Goal: Task Accomplishment & Management: Use online tool/utility

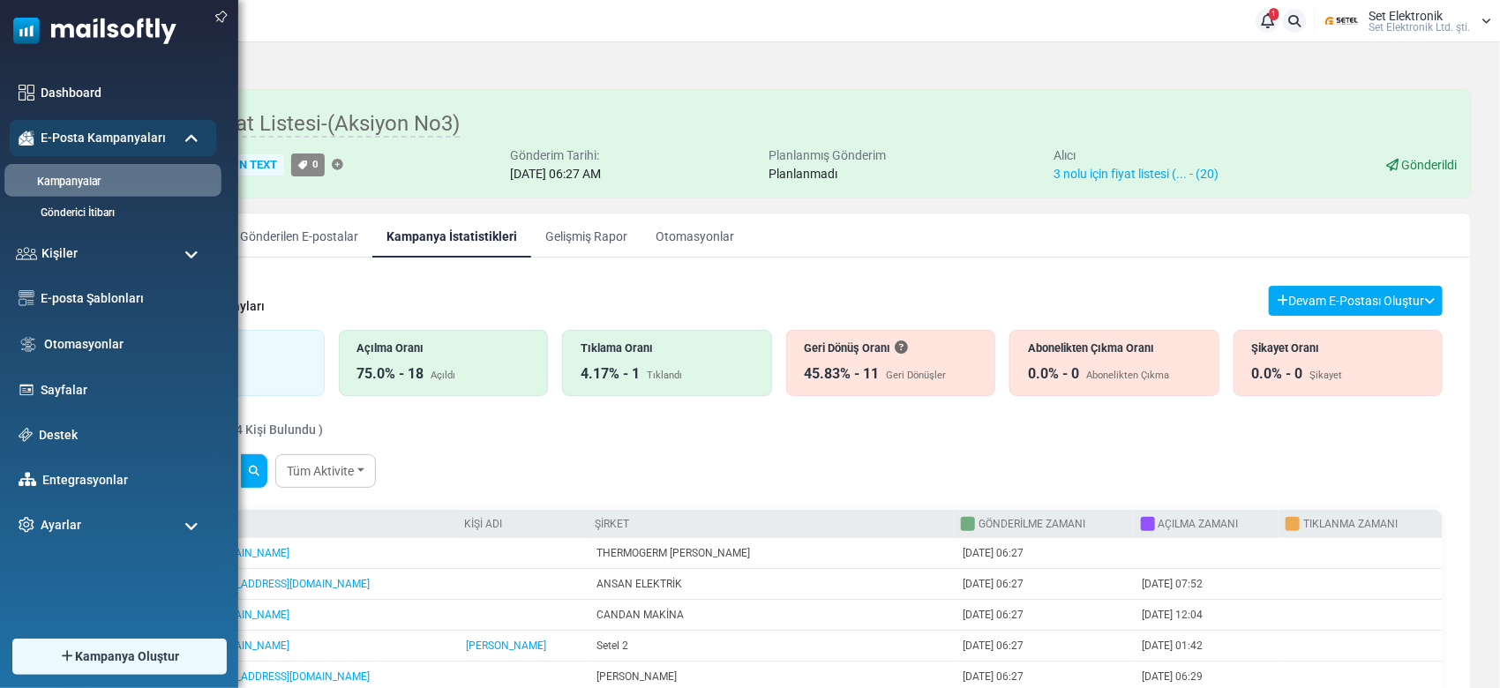
click at [67, 181] on link "Kampanyalar" at bounding box center [110, 182] width 212 height 17
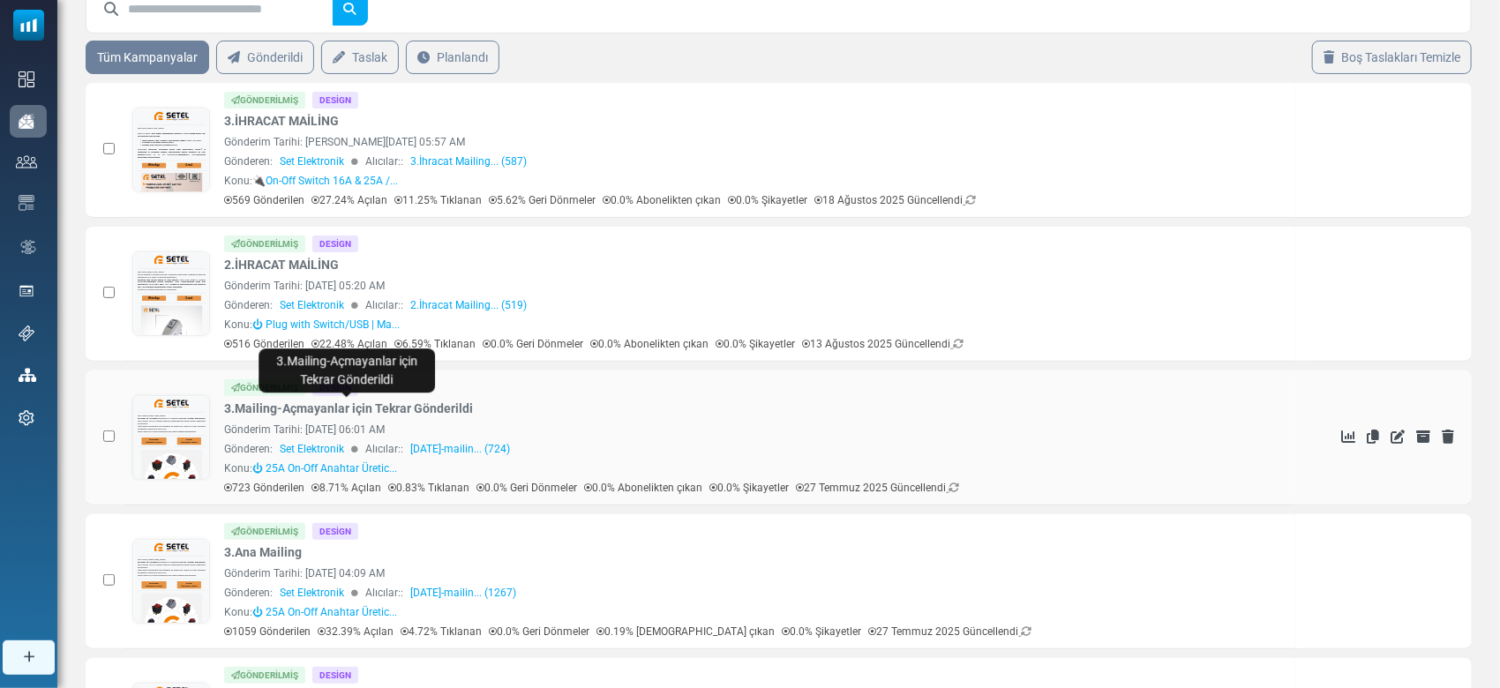
scroll to position [235, 0]
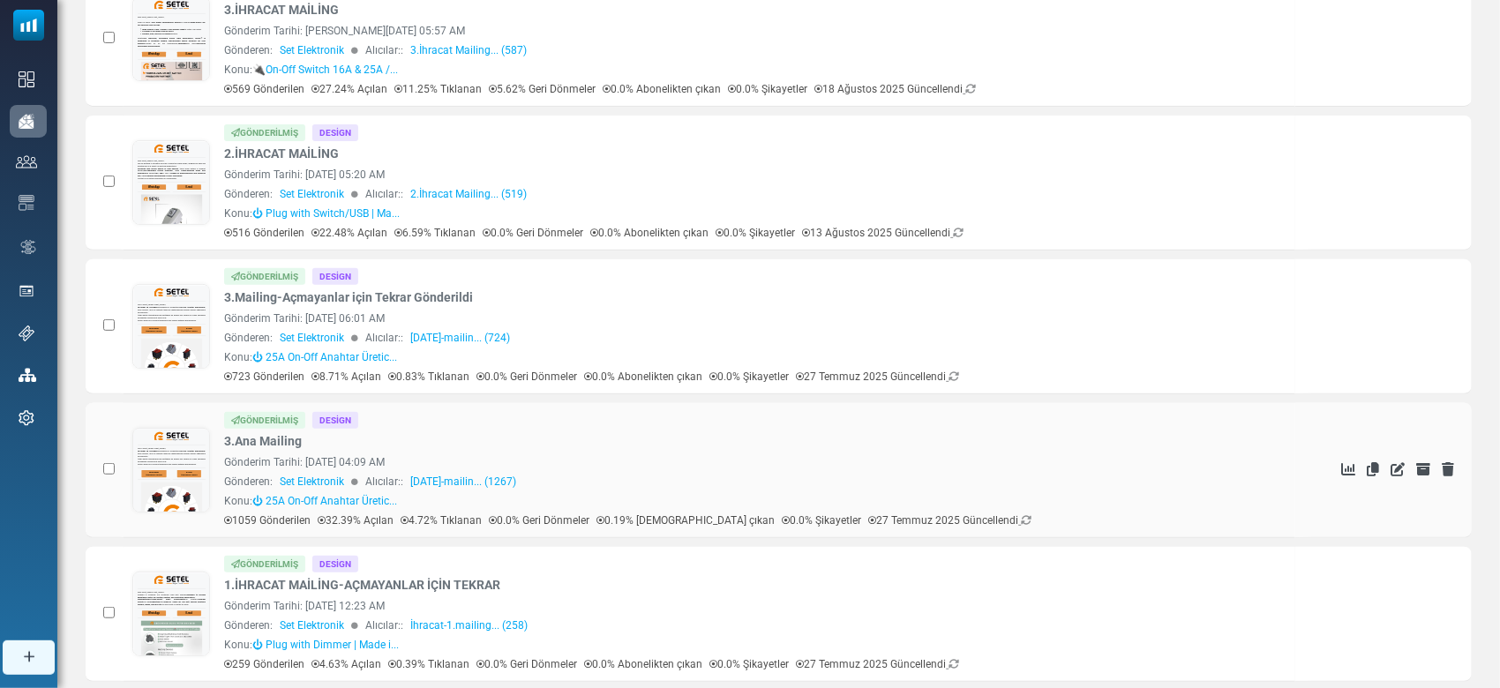
drag, startPoint x: 317, startPoint y: 443, endPoint x: 223, endPoint y: 449, distance: 93.8
click at [223, 449] on div "Gönderilmiş Design 3.Ana Mailing Gönderim Tarihi: June 24, 2025 at 04:09 AM Gön…" at bounding box center [709, 470] width 1154 height 117
click at [321, 442] on div "Gönderilmiş Design 3.Ana Mailing Gönderim Tarihi: June 24, 2025 at 04:09 AM Gön…" at bounding box center [755, 470] width 1062 height 117
drag, startPoint x: 322, startPoint y: 442, endPoint x: 244, endPoint y: 441, distance: 77.7
click at [244, 441] on div "Gönderilmiş Design 3.Ana Mailing Gönderim Tarihi: June 24, 2025 at 04:09 AM Gön…" at bounding box center [755, 470] width 1062 height 117
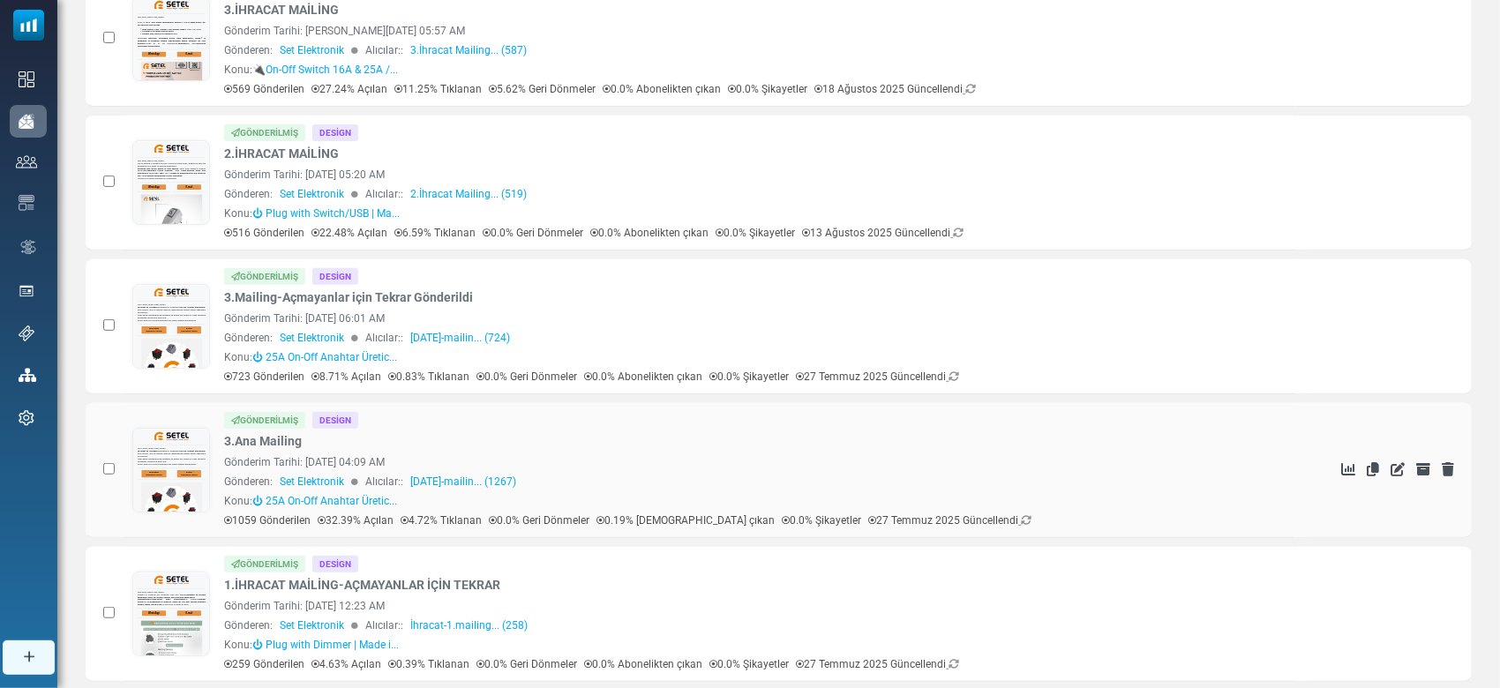
click at [322, 435] on div "Gönderilmiş Design 3.Ana Mailing Gönderim Tarihi: June 24, 2025 at 04:09 AM Gön…" at bounding box center [755, 470] width 1062 height 117
drag, startPoint x: 322, startPoint y: 434, endPoint x: 300, endPoint y: 441, distance: 23.2
click at [300, 441] on div "Gönderilmiş Design 3.Ana Mailing Gönderim Tarihi: June 24, 2025 at 04:09 AM Gön…" at bounding box center [755, 470] width 1062 height 117
copy div "Design 3.Ana Mailing"
click at [1373, 470] on icon "Kopyala" at bounding box center [1373, 469] width 12 height 14
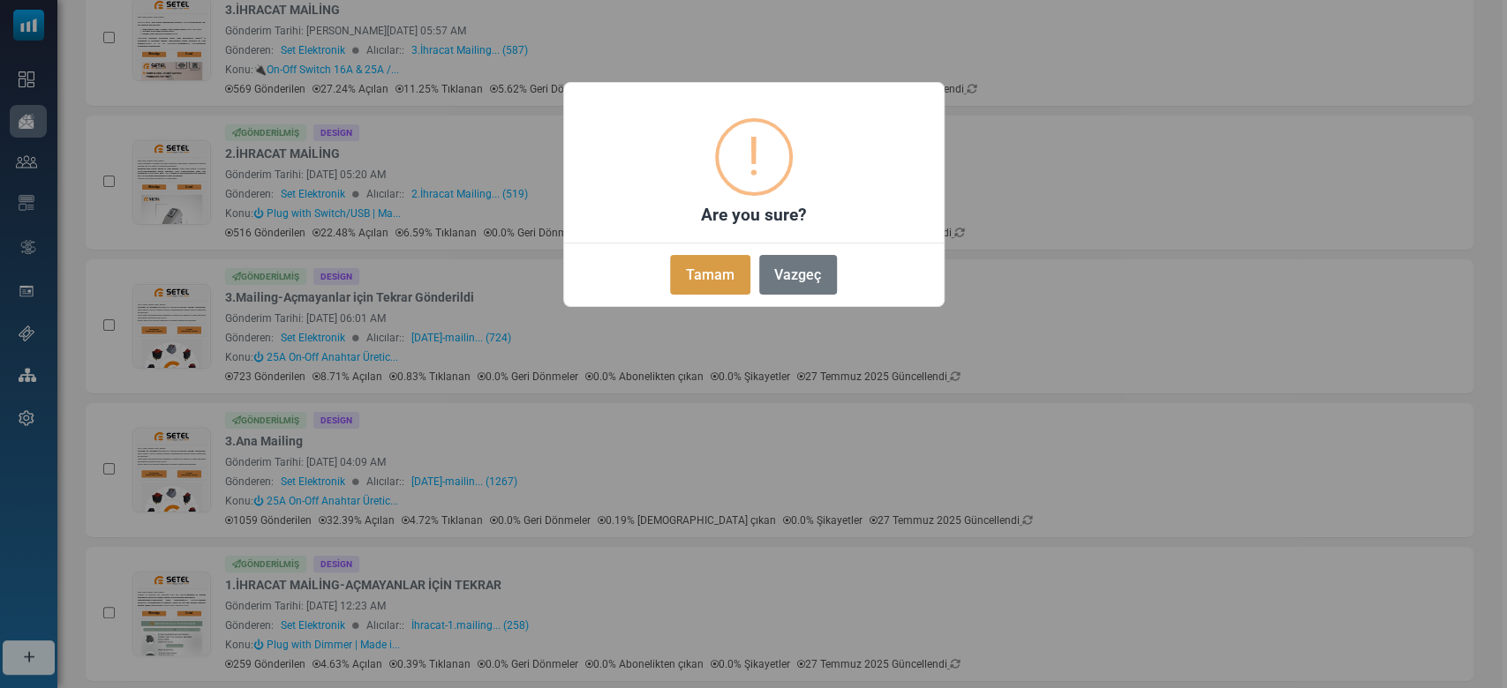
click at [727, 273] on button "Tamam" at bounding box center [709, 275] width 79 height 40
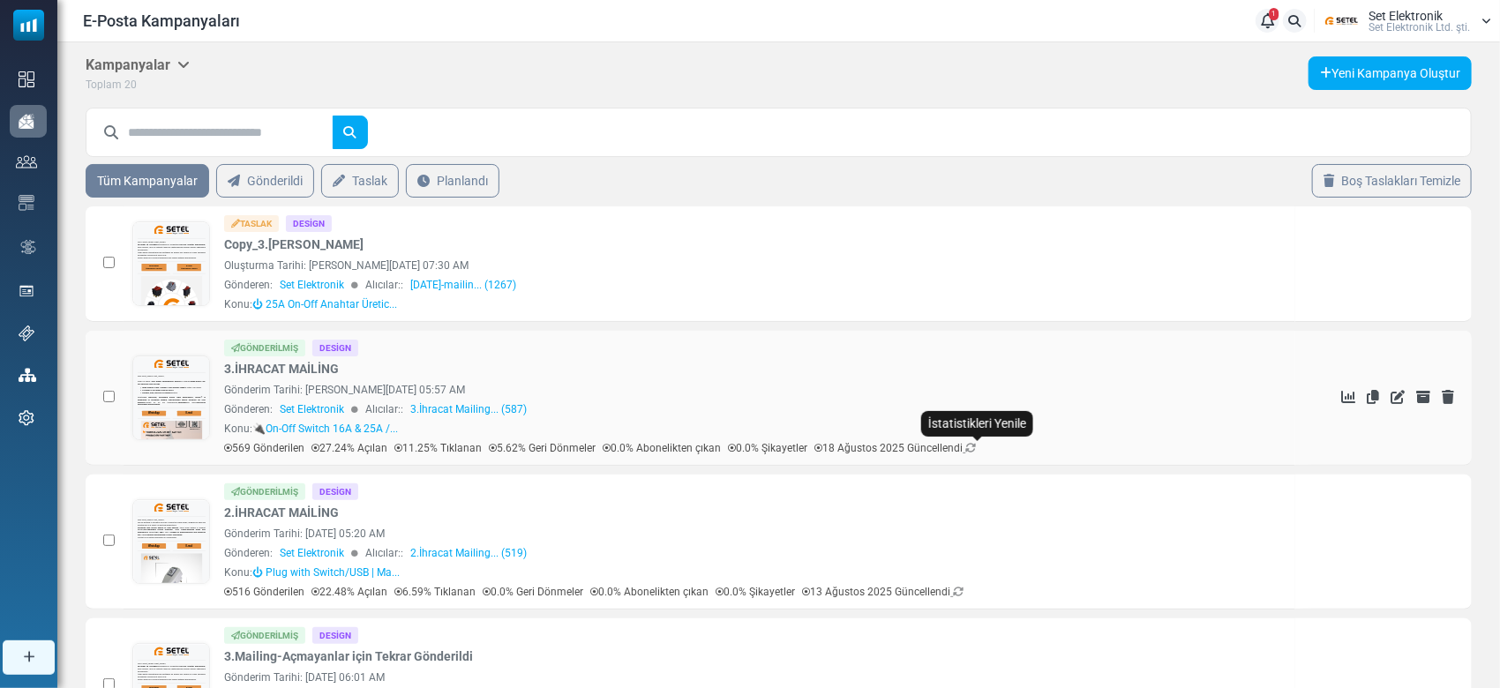
click at [976, 447] on icon at bounding box center [971, 448] width 11 height 11
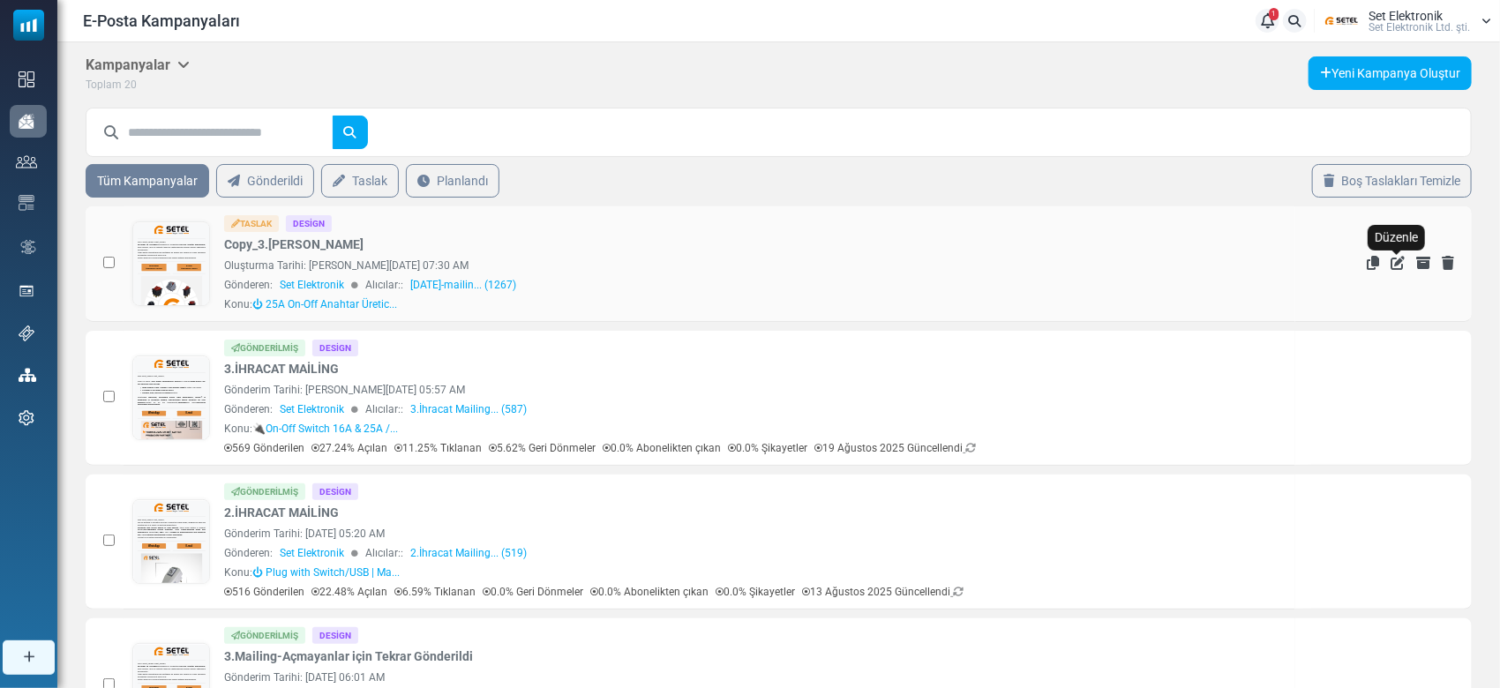
click at [1401, 262] on icon "Düzenle" at bounding box center [1398, 263] width 14 height 14
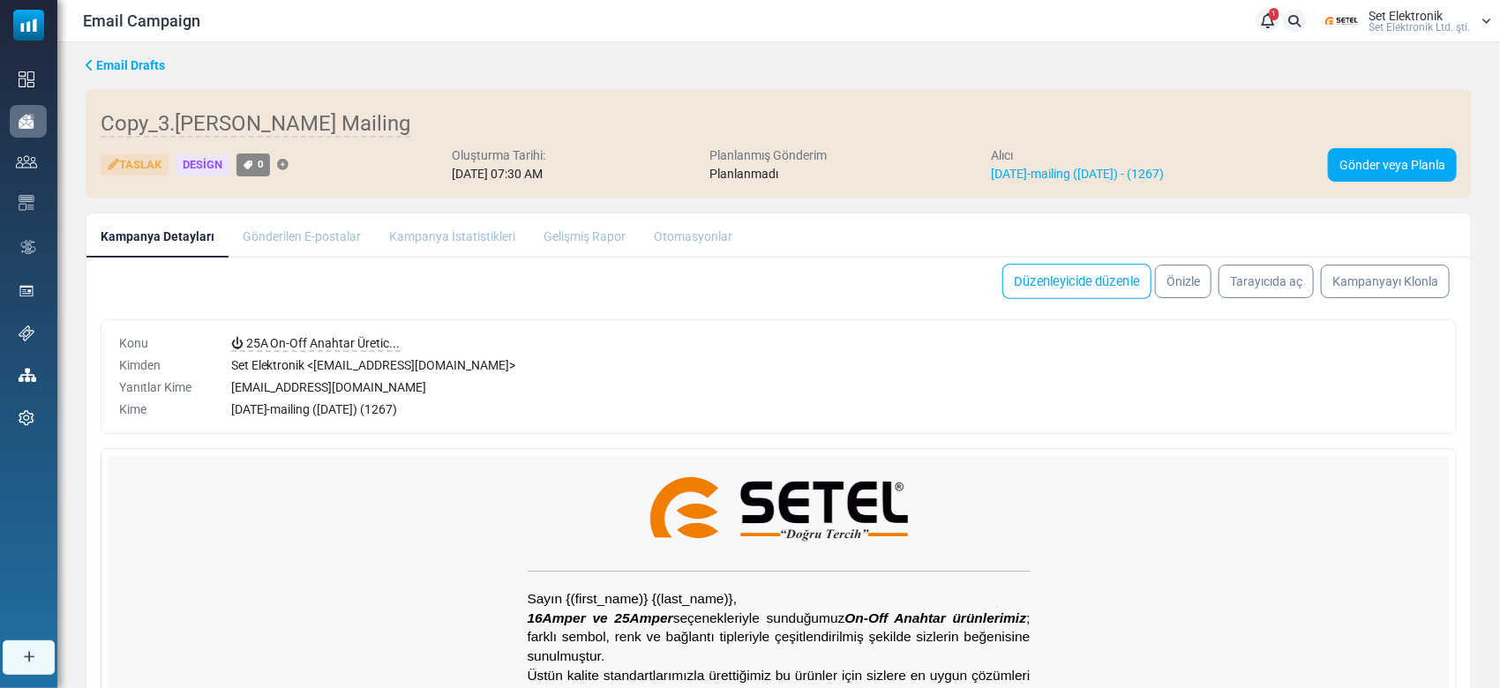
click at [1064, 280] on link "Düzenleyicide düzenle" at bounding box center [1077, 281] width 149 height 35
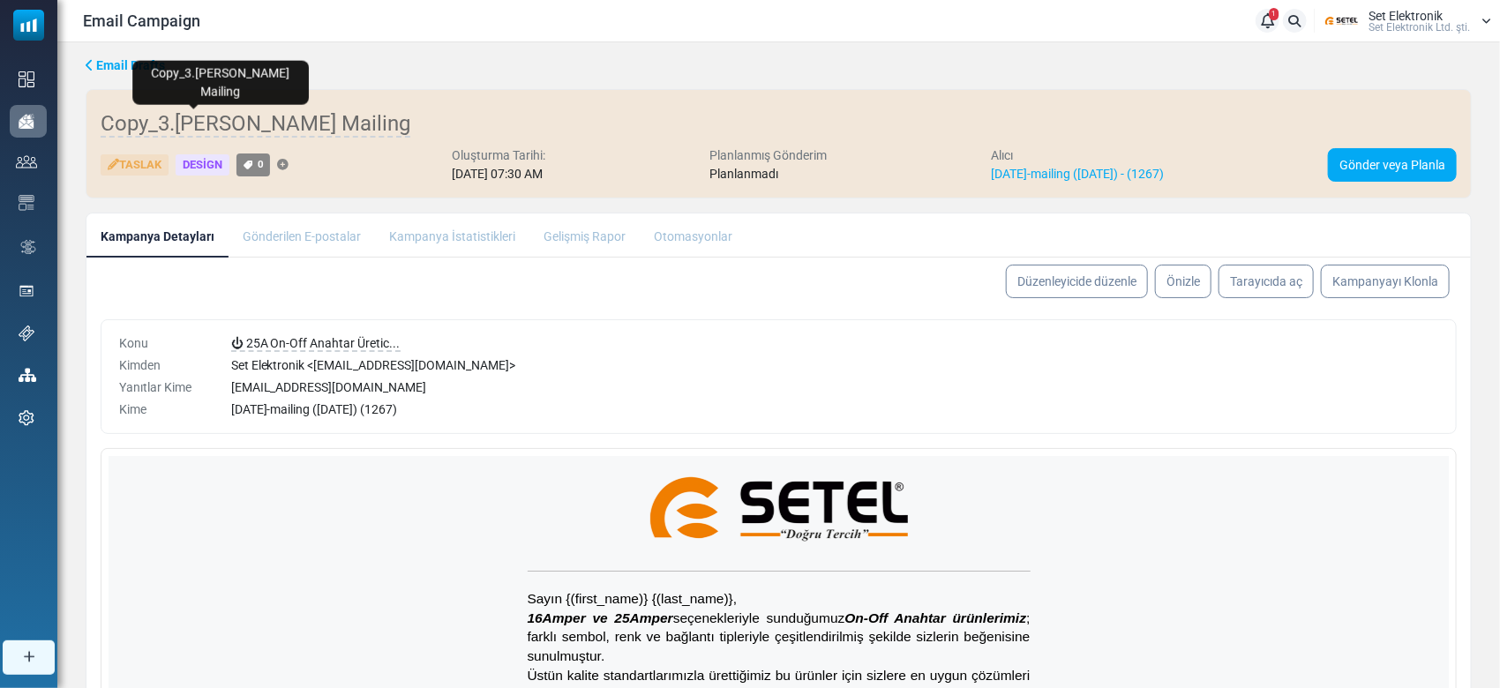
click at [222, 117] on span "Copy_3.[PERSON_NAME] Mailing" at bounding box center [256, 124] width 310 height 26
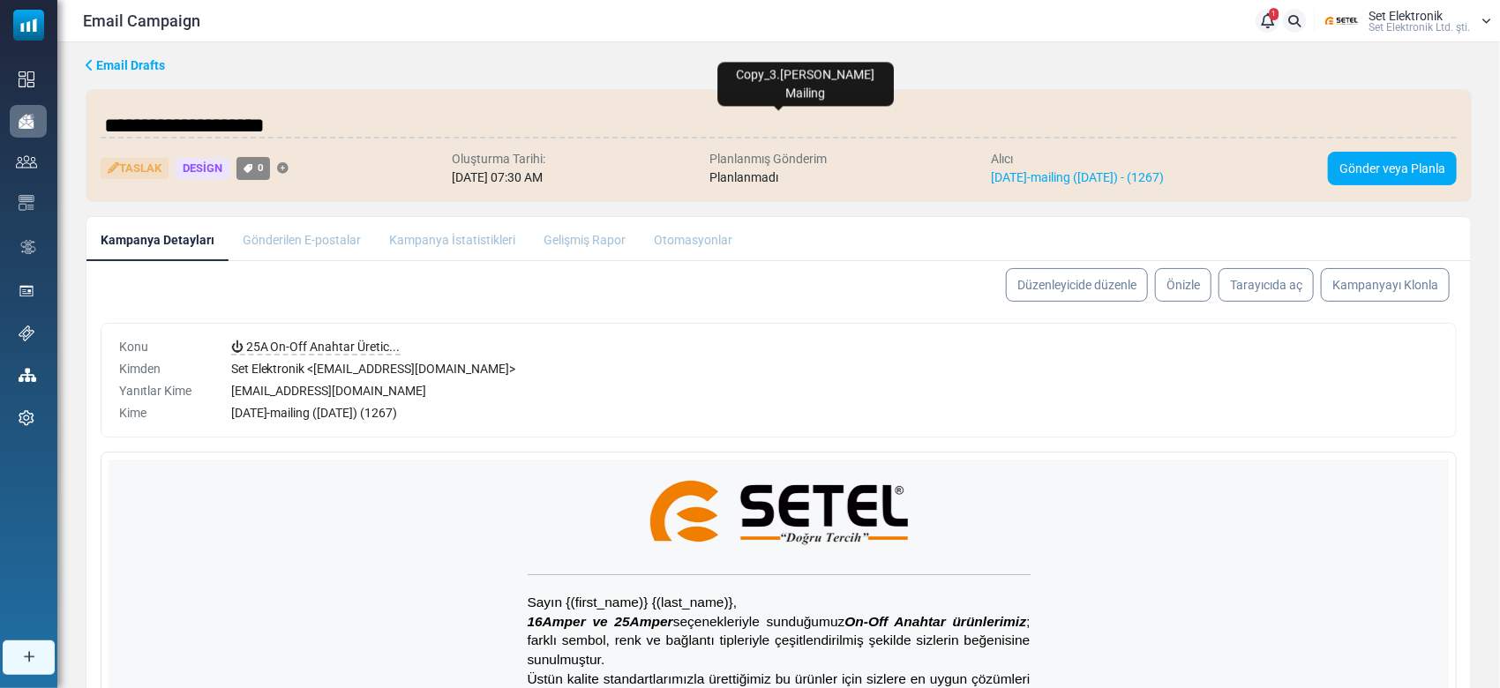
click at [260, 117] on input "**********" at bounding box center [779, 125] width 1357 height 35
click at [183, 124] on input "**********" at bounding box center [779, 125] width 1357 height 35
type input "**********"
click at [1106, 282] on body "Email Campaign 1 Bildirimler Set Elektronik Set Elektronik Ltd. şti. Profil & T…" at bounding box center [750, 460] width 1500 height 921
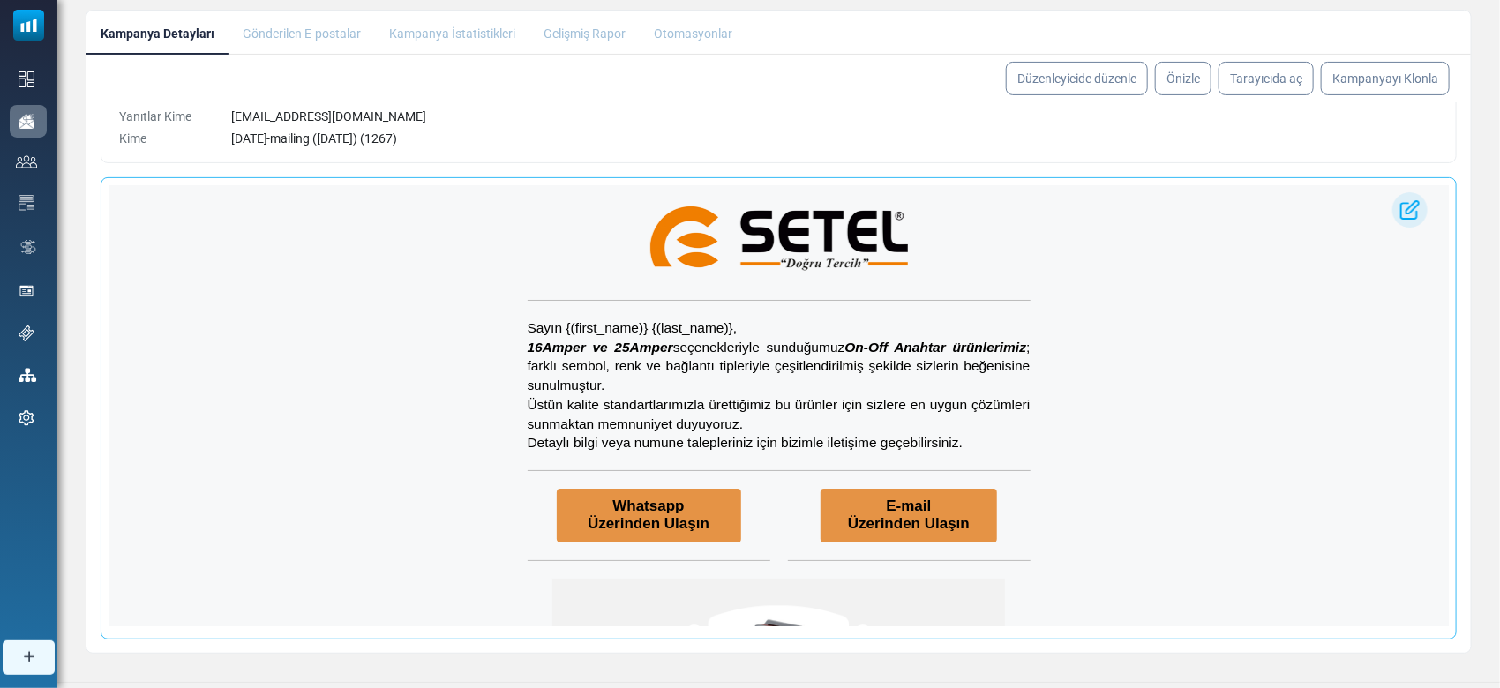
scroll to position [227, 0]
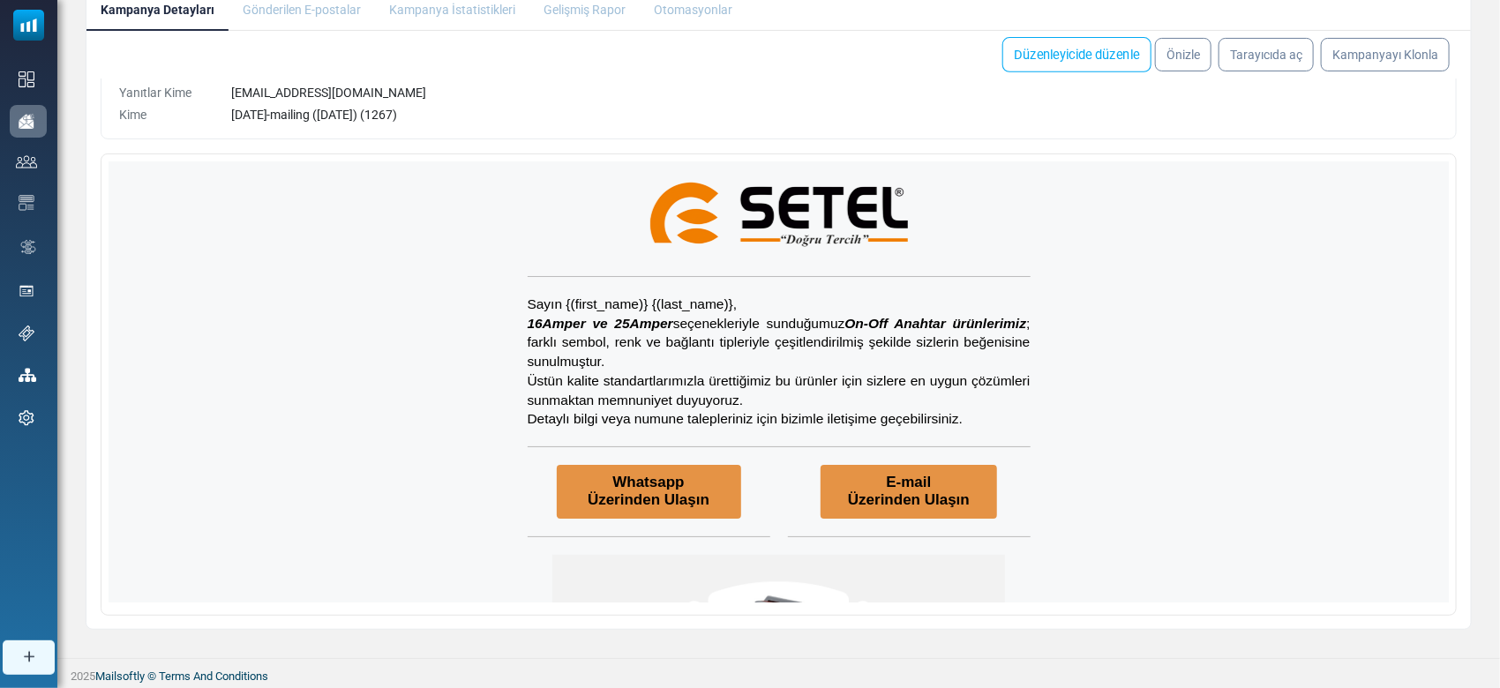
click at [1080, 49] on link "Düzenleyicide düzenle" at bounding box center [1077, 54] width 149 height 35
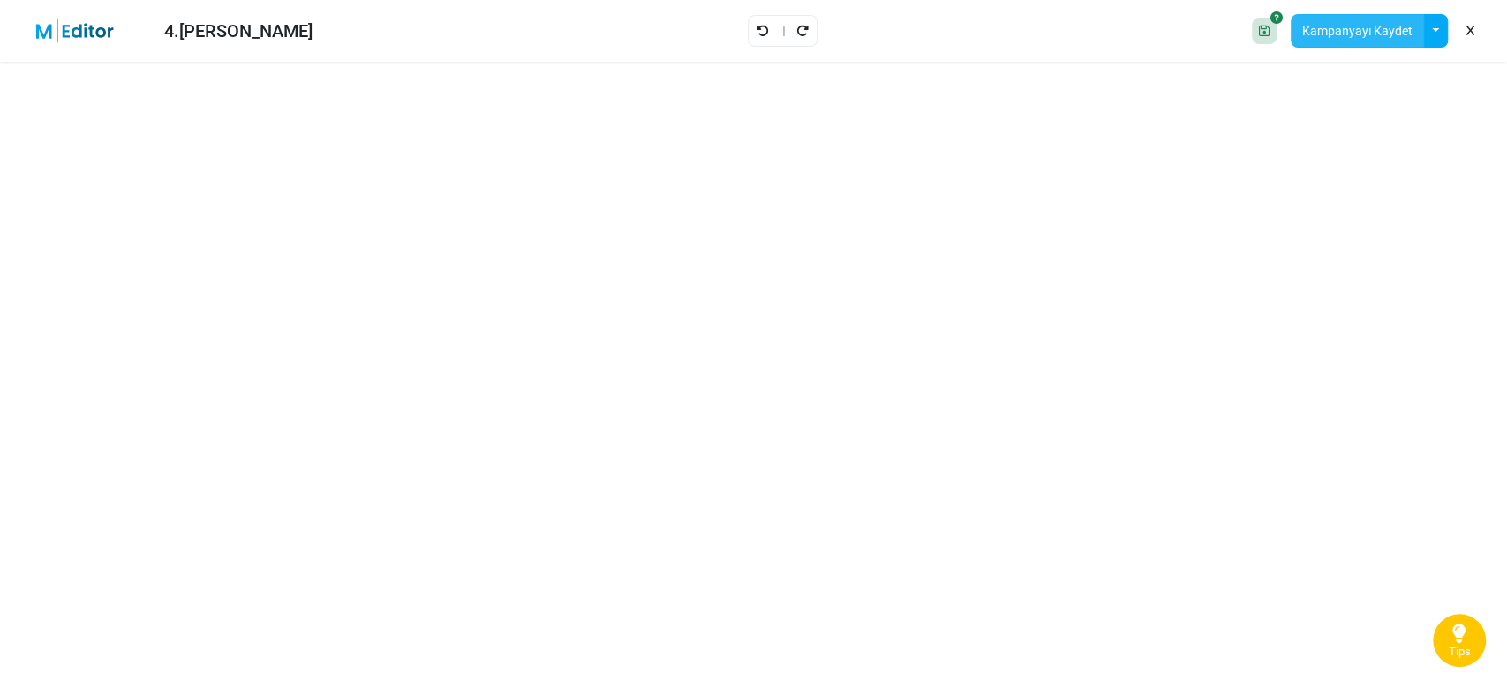
click at [1349, 21] on button "Kampanyayı Kaydet" at bounding box center [1356, 31] width 133 height 34
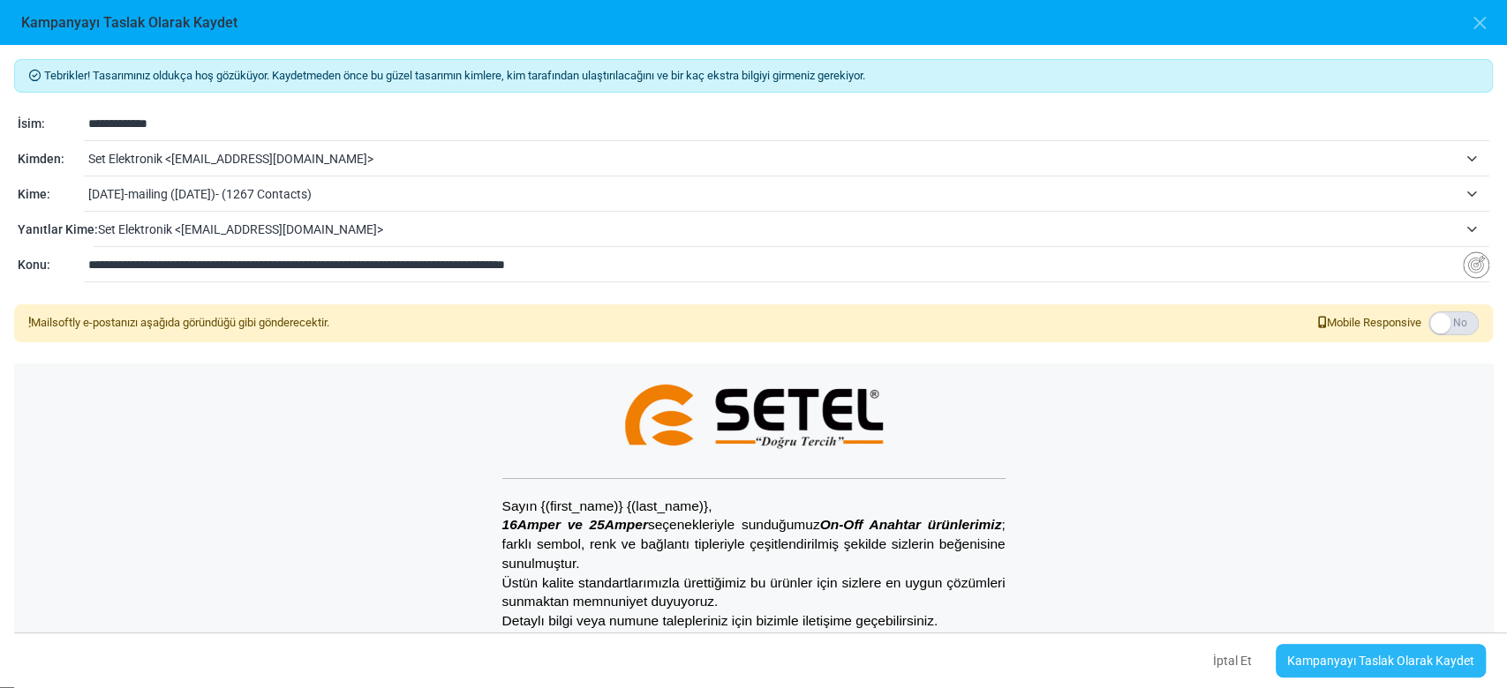
click at [1349, 657] on link "Kampanyayı Taslak Olarak Kaydet" at bounding box center [1380, 661] width 210 height 34
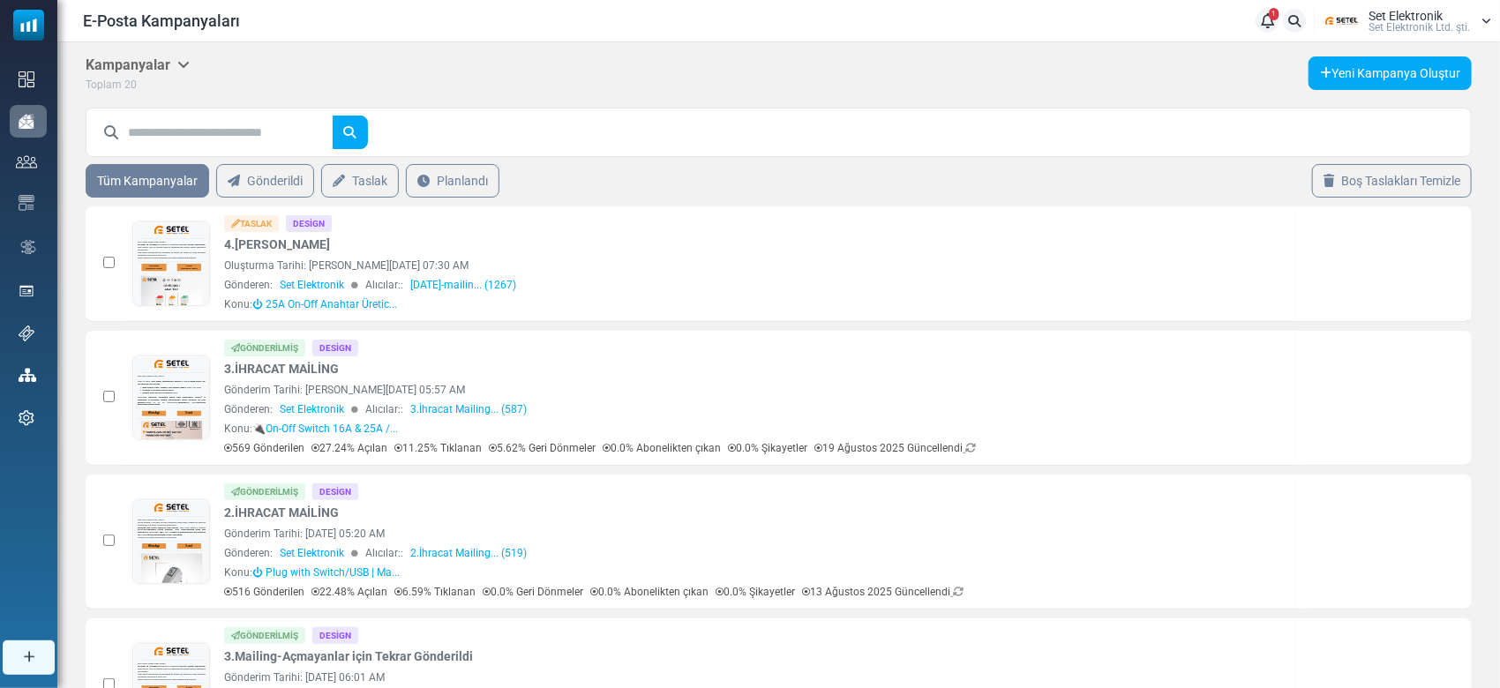
click at [1349, 390] on div at bounding box center [1347, 387] width 11 height 5
click at [1351, 399] on icon "İstatistikleri Gör" at bounding box center [1349, 397] width 14 height 14
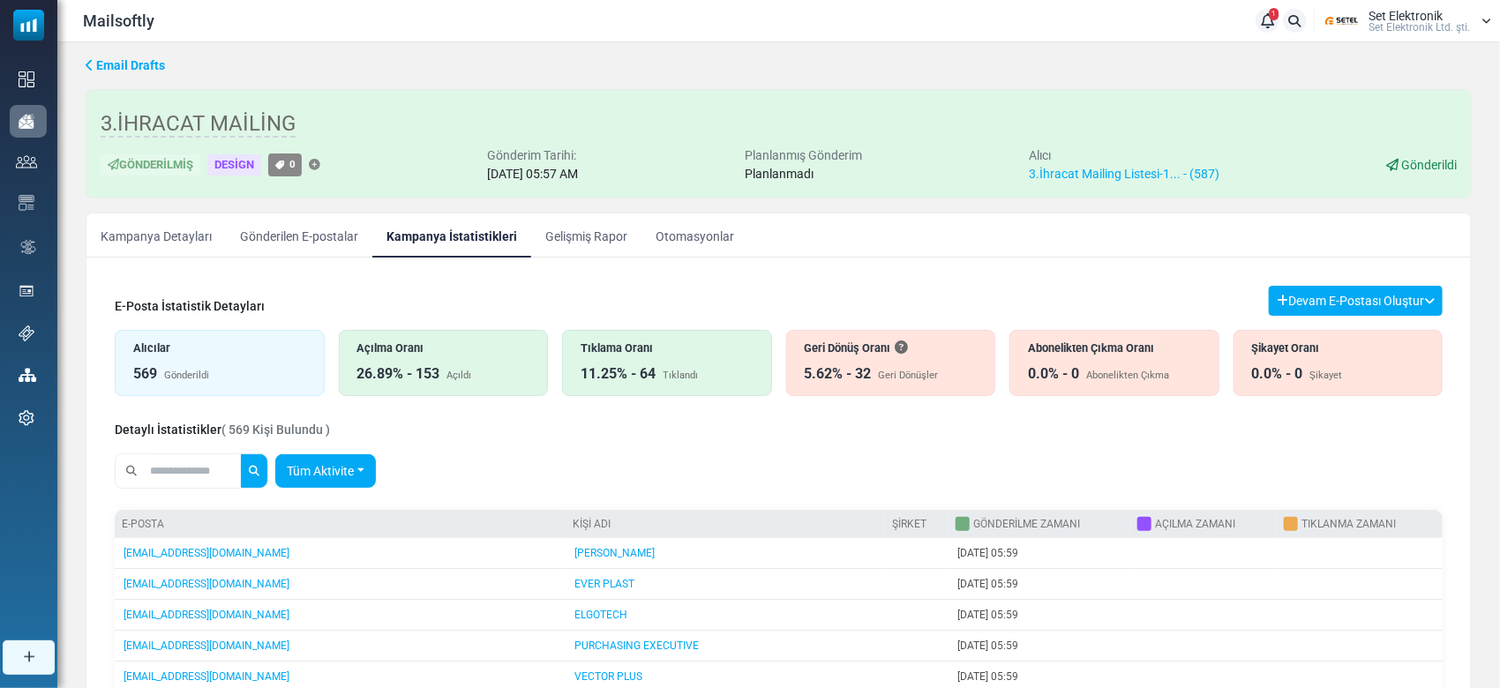
click at [326, 478] on link "Tüm Aktivite" at bounding box center [325, 472] width 101 height 34
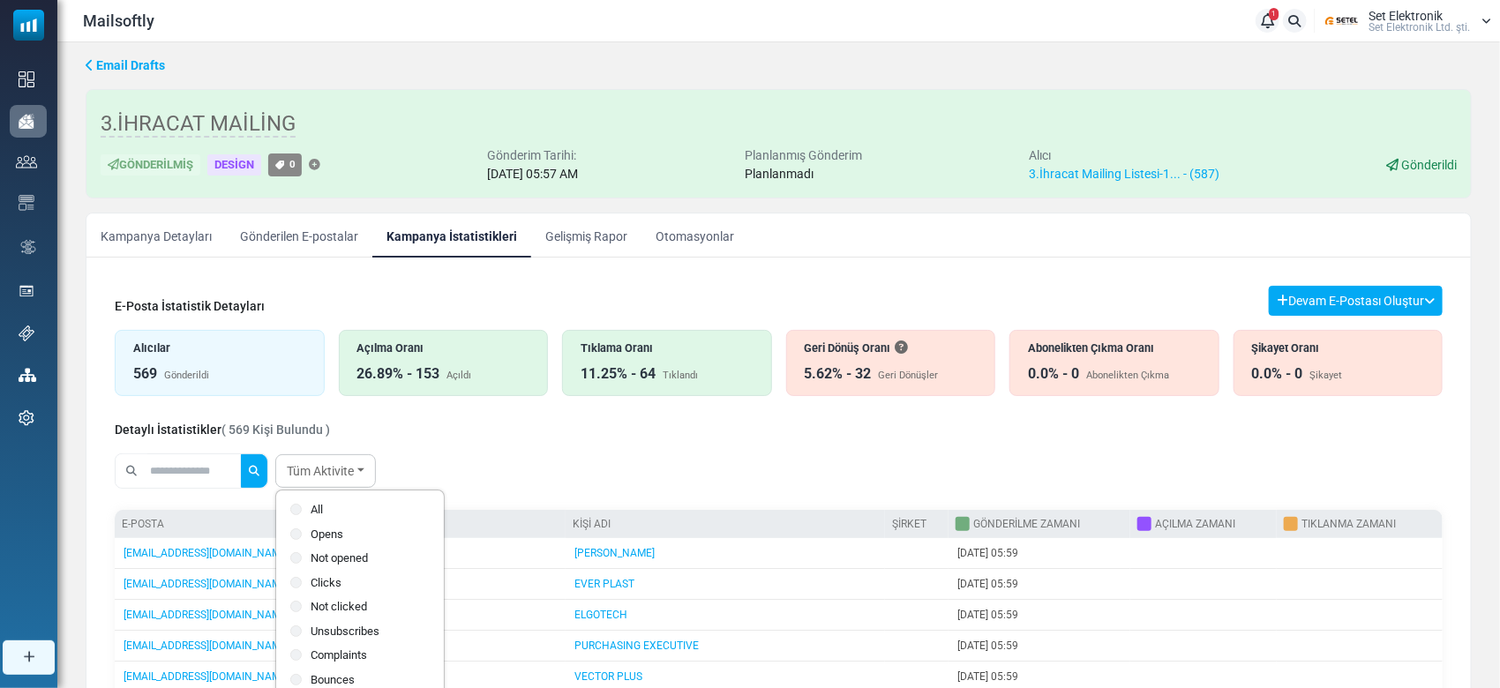
click at [319, 537] on label "Opens" at bounding box center [359, 535] width 139 height 18
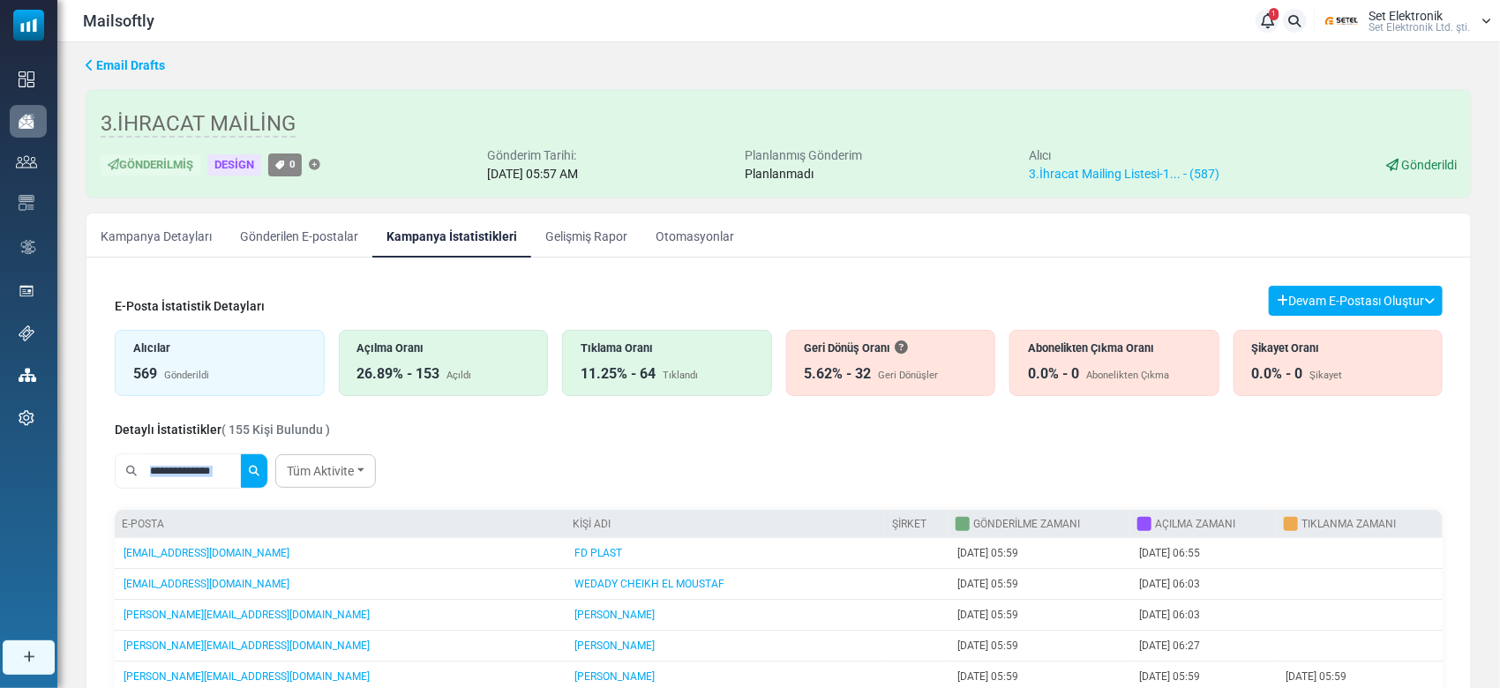
drag, startPoint x: 1474, startPoint y: 421, endPoint x: 1470, endPoint y: 449, distance: 28.5
click at [1470, 449] on div "Email Drafts 3.İHRACAT MAİLİNG Gönderilmiş Design 0 Gönderim Tarihi: [DATE] 05:…" at bounding box center [778, 439] width 1443 height 795
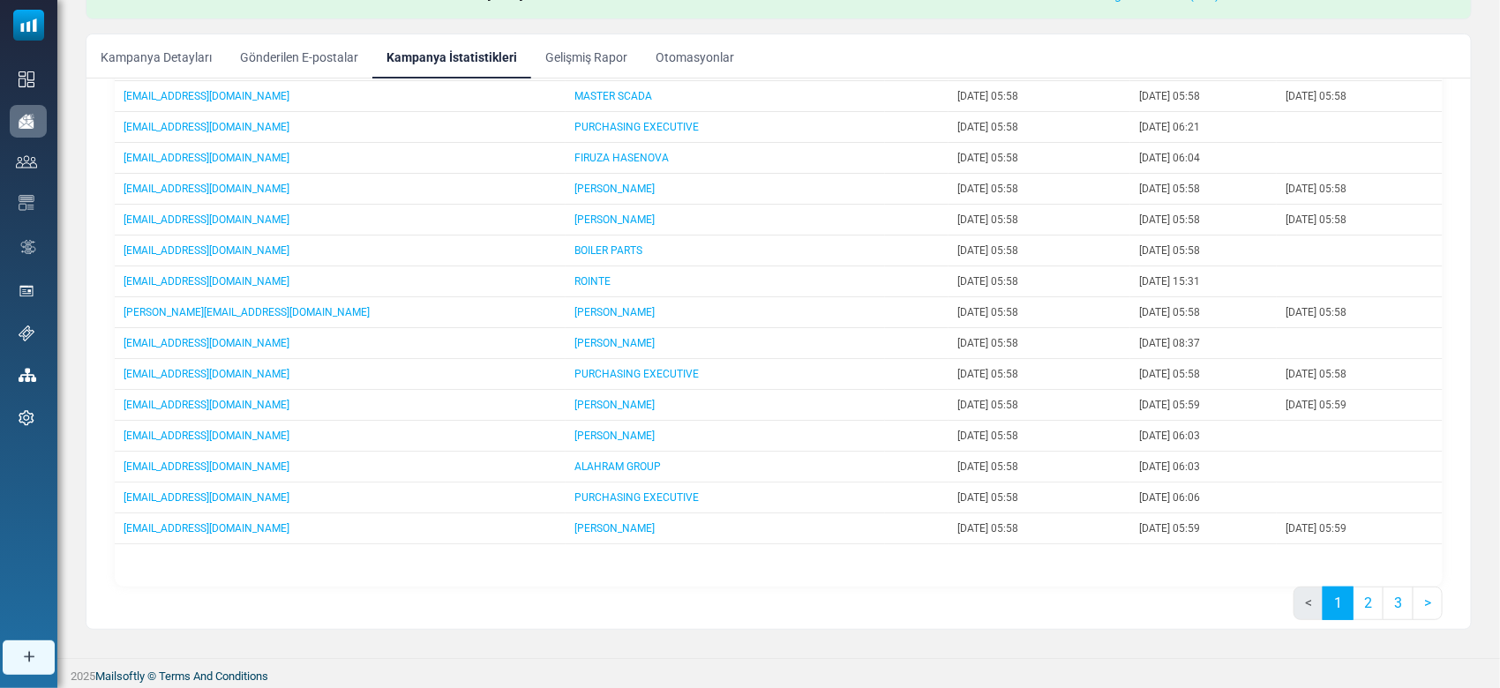
scroll to position [327, 0]
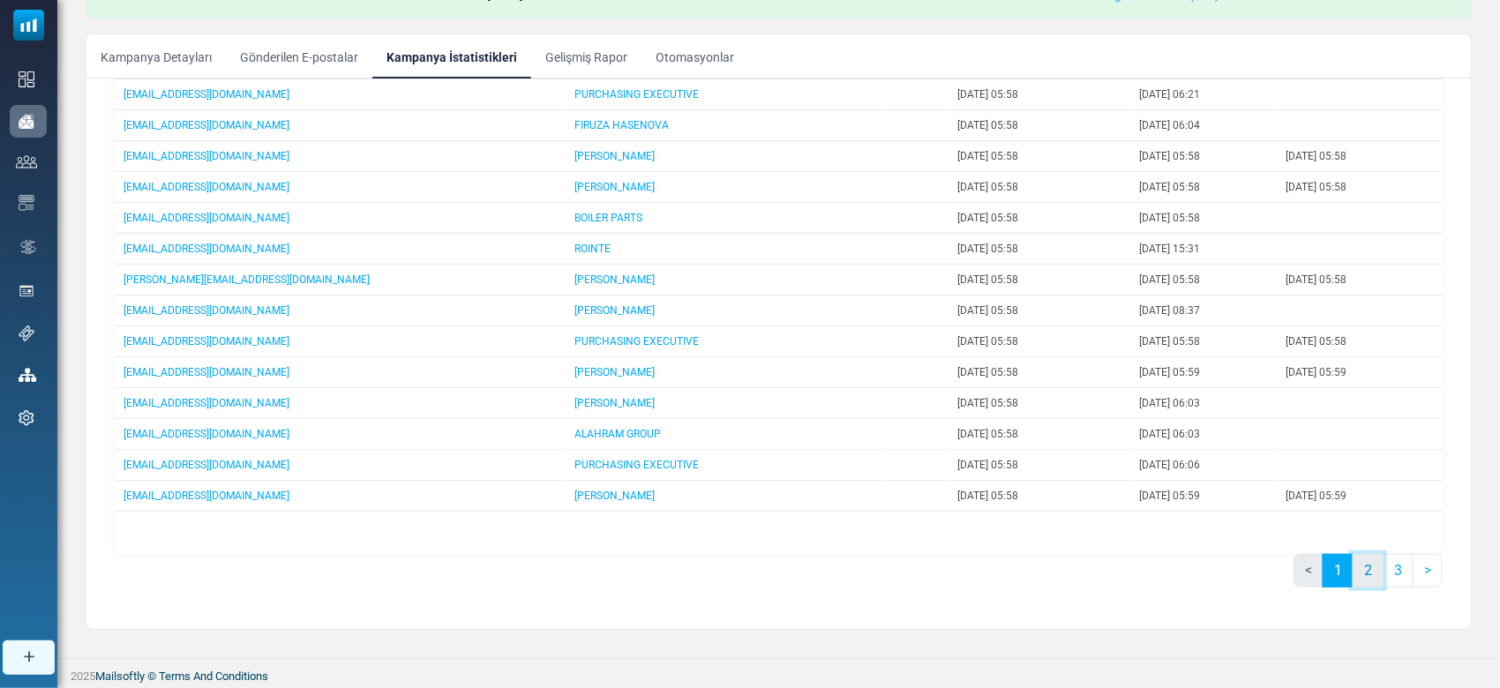
click at [1361, 567] on link "2" at bounding box center [1368, 571] width 31 height 34
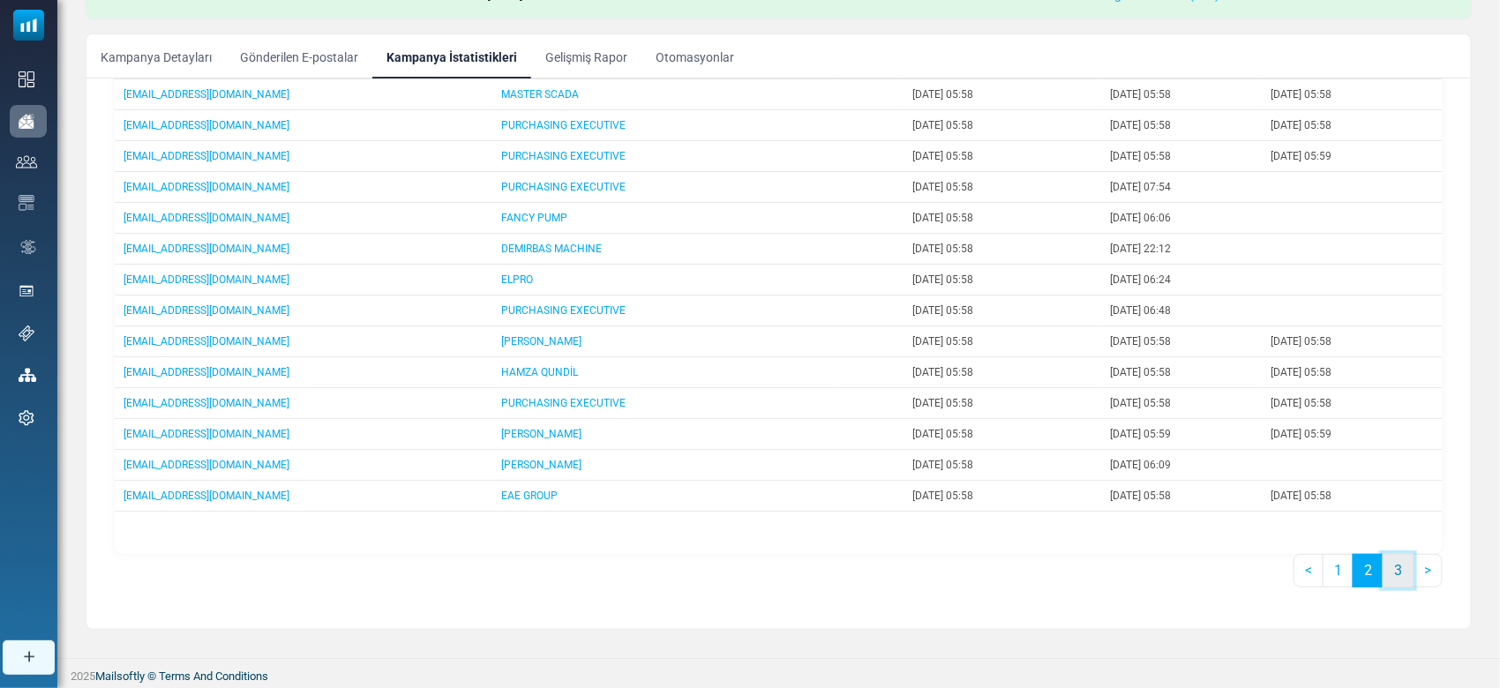
click at [1393, 570] on link "3" at bounding box center [1398, 571] width 31 height 34
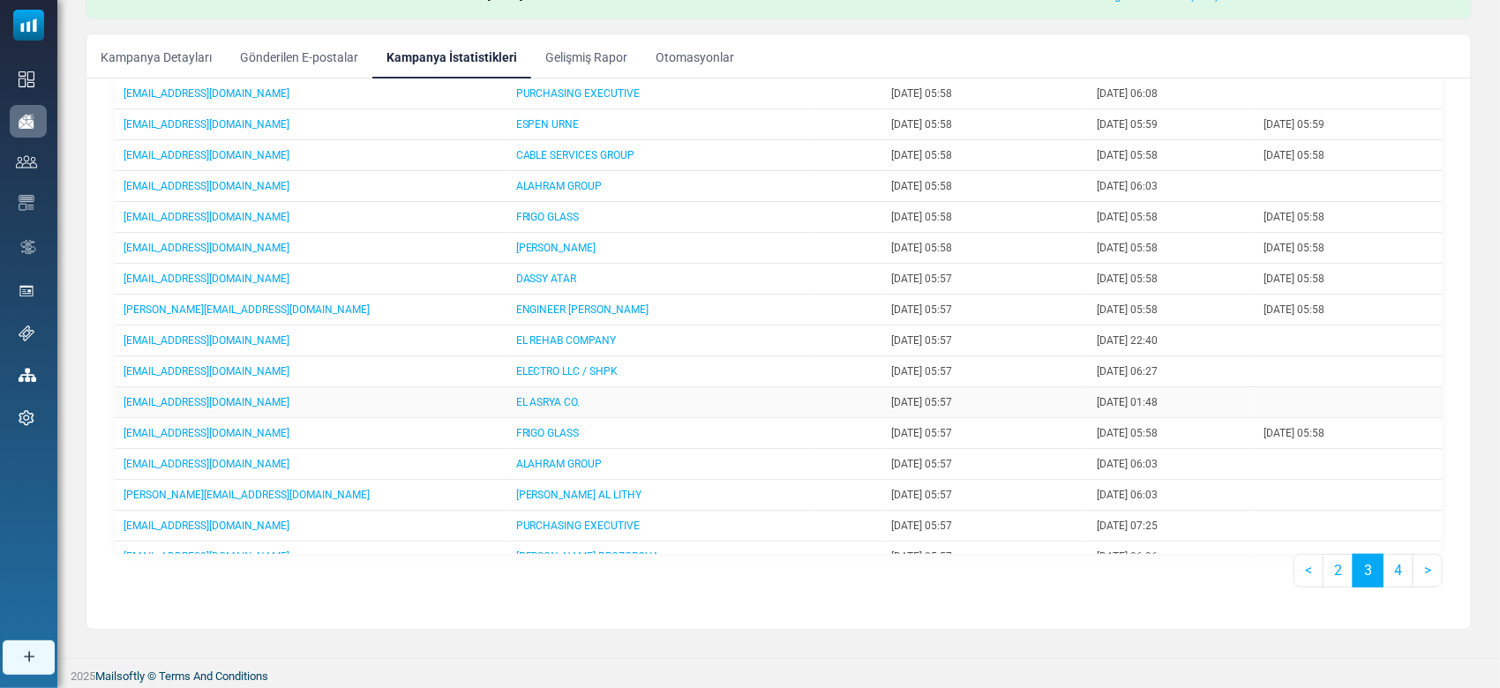
scroll to position [235, 0]
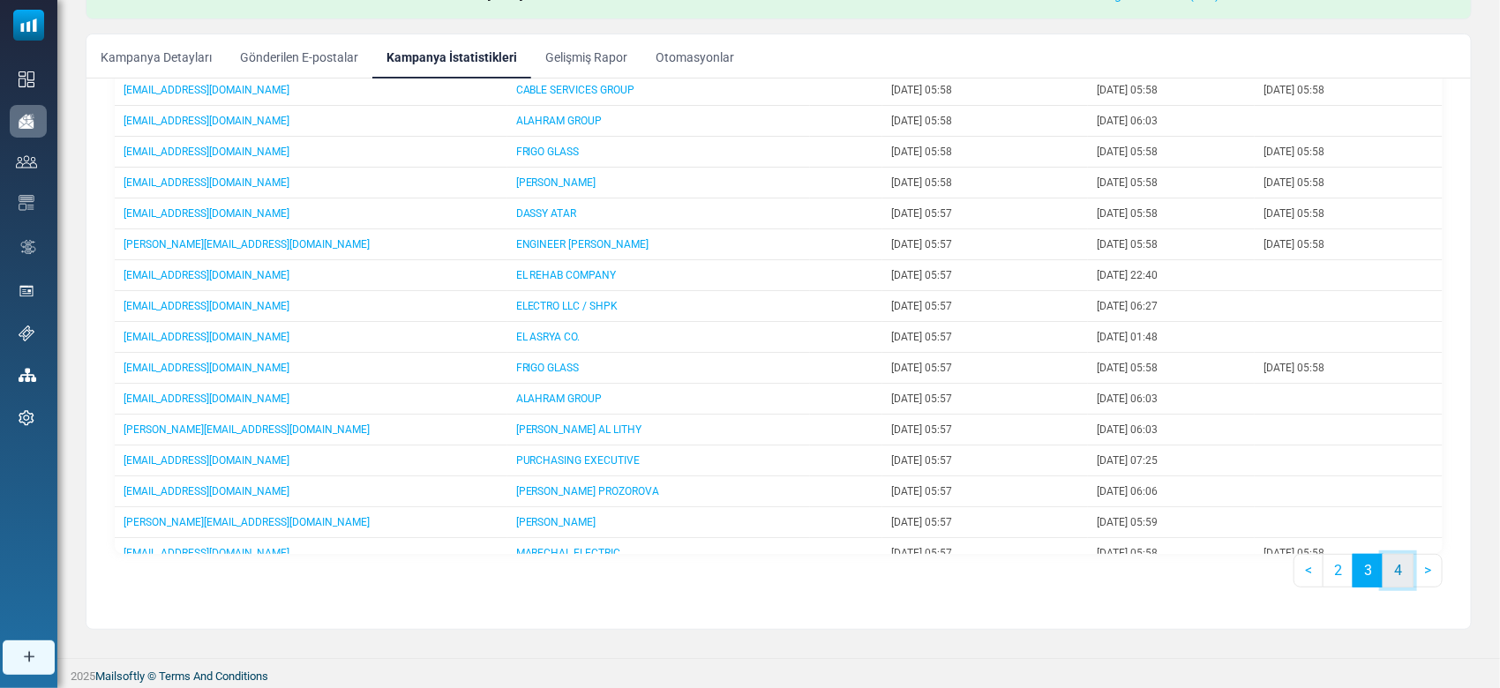
click at [1405, 574] on link "4" at bounding box center [1398, 571] width 31 height 34
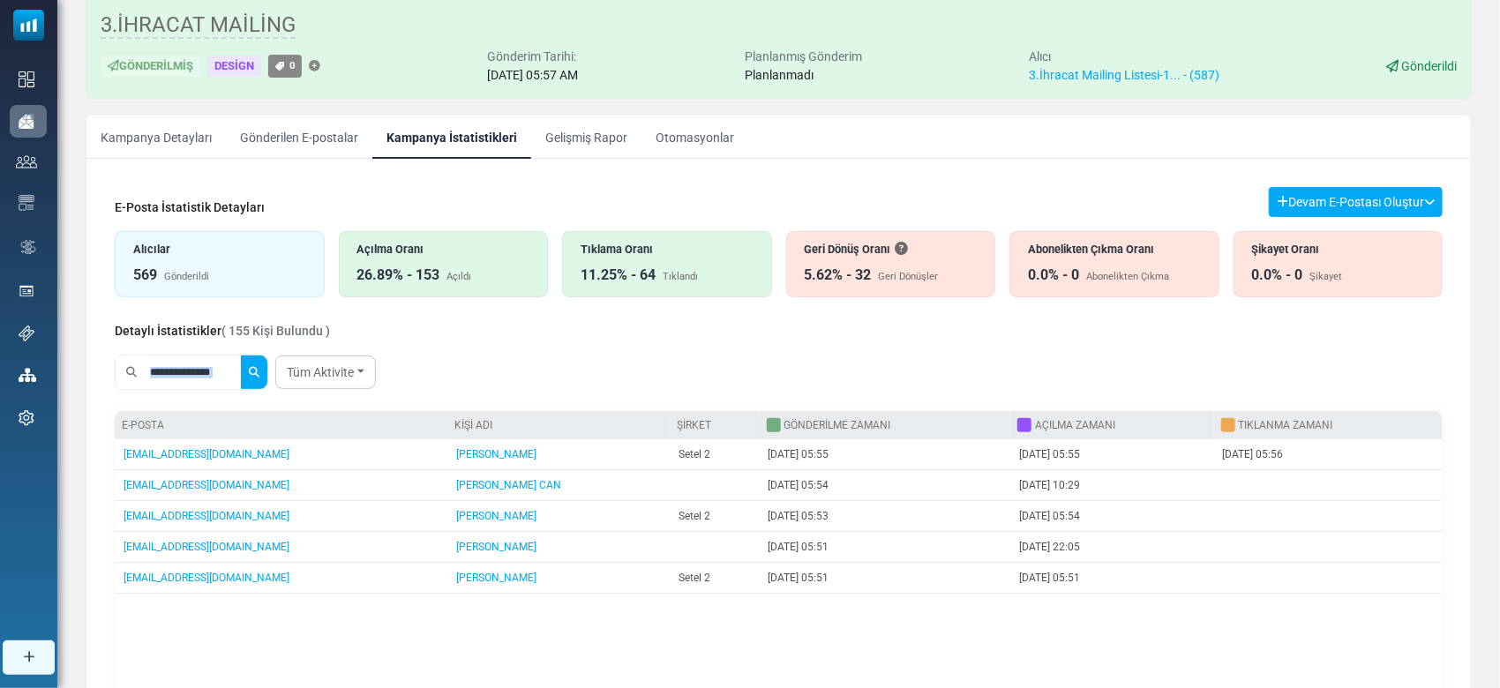
scroll to position [62, 0]
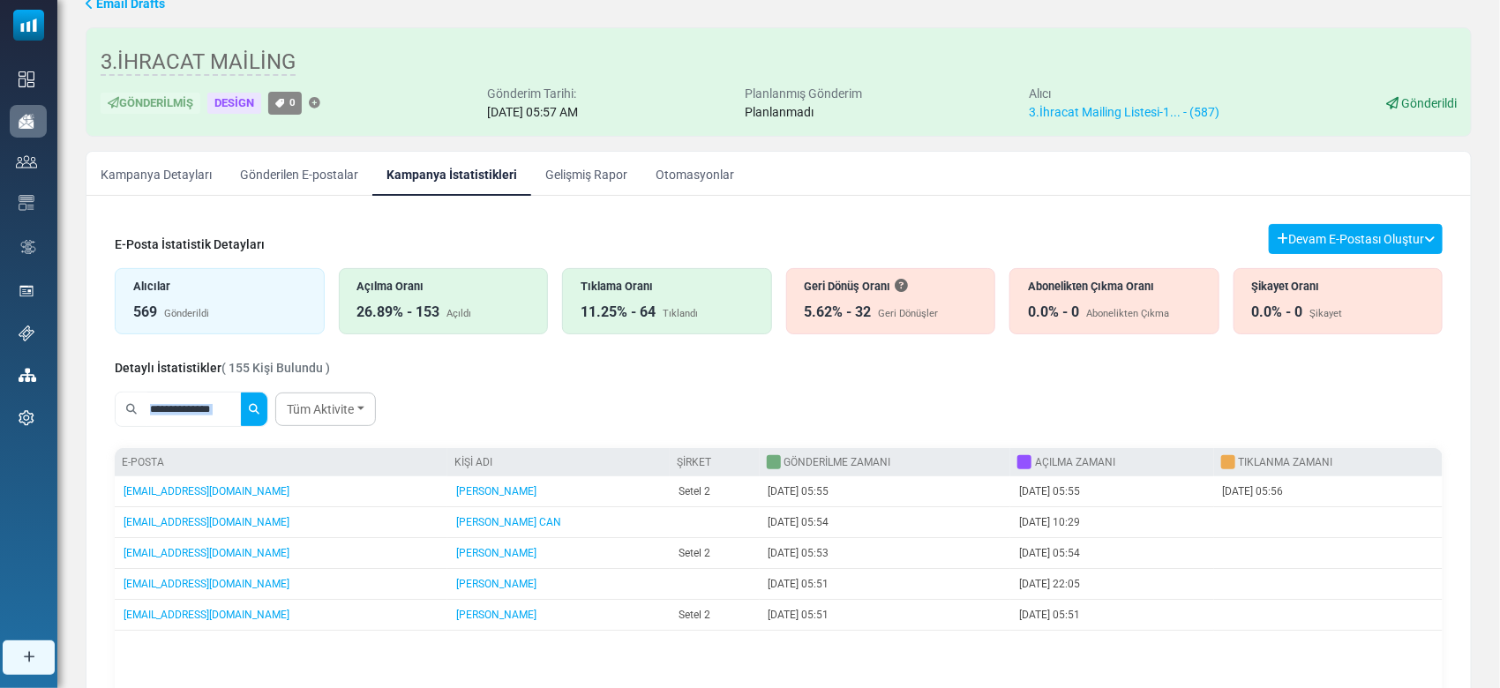
click at [602, 187] on link "Gelişmiş Rapor" at bounding box center [586, 174] width 110 height 44
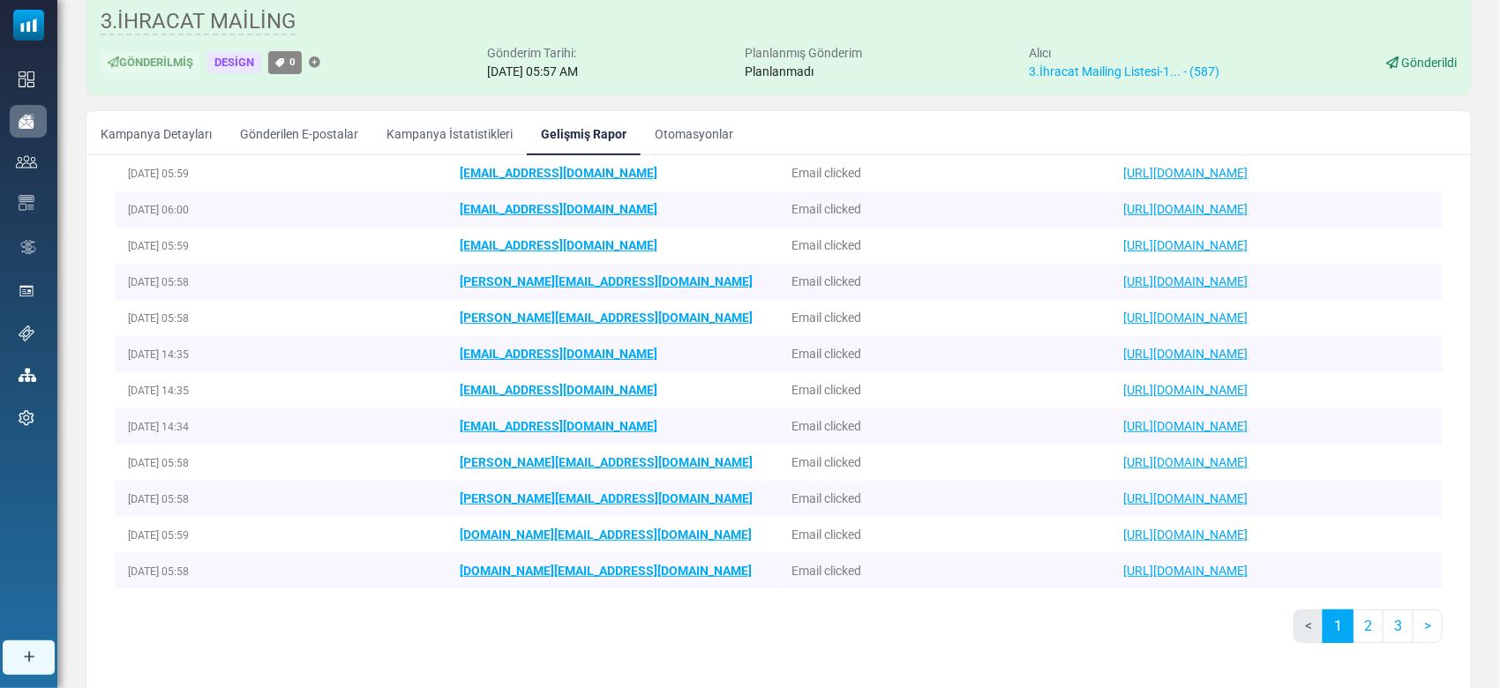
scroll to position [179, 0]
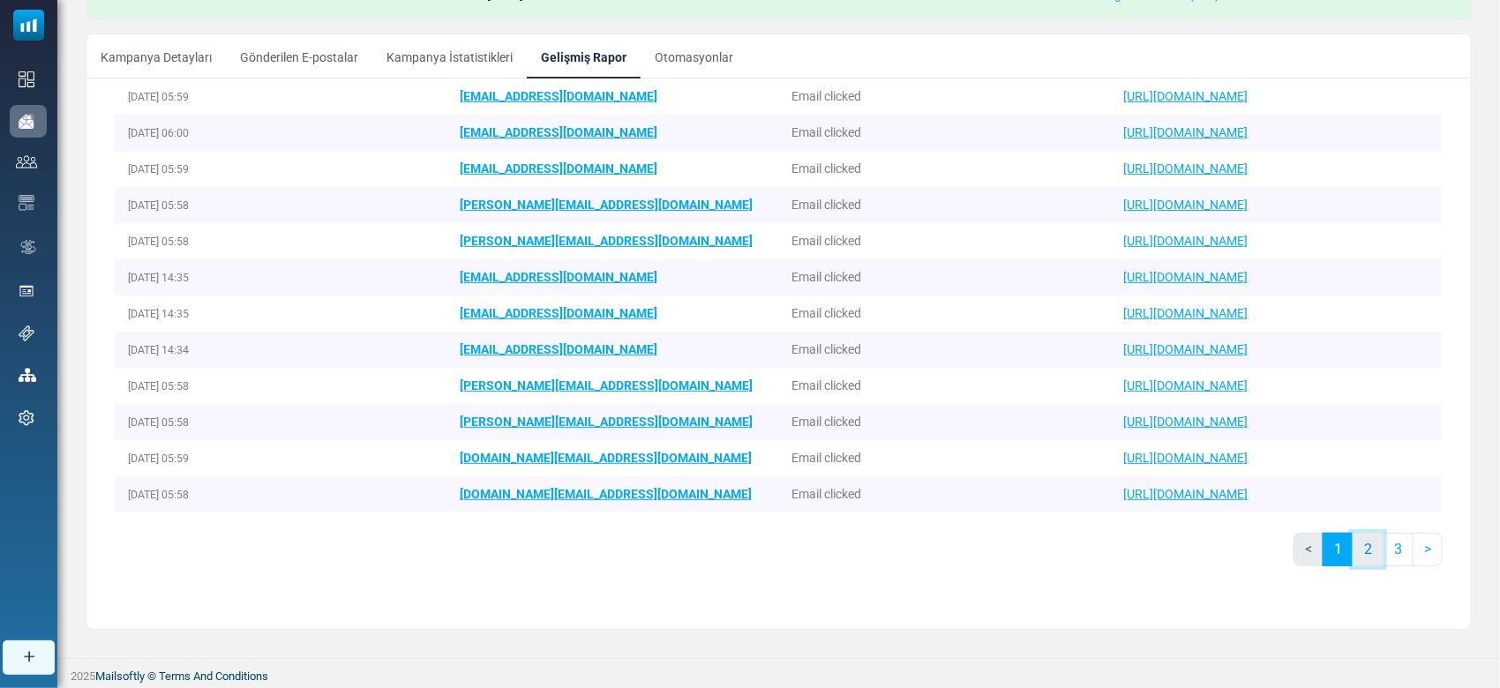
click at [1362, 550] on link "2" at bounding box center [1368, 550] width 31 height 34
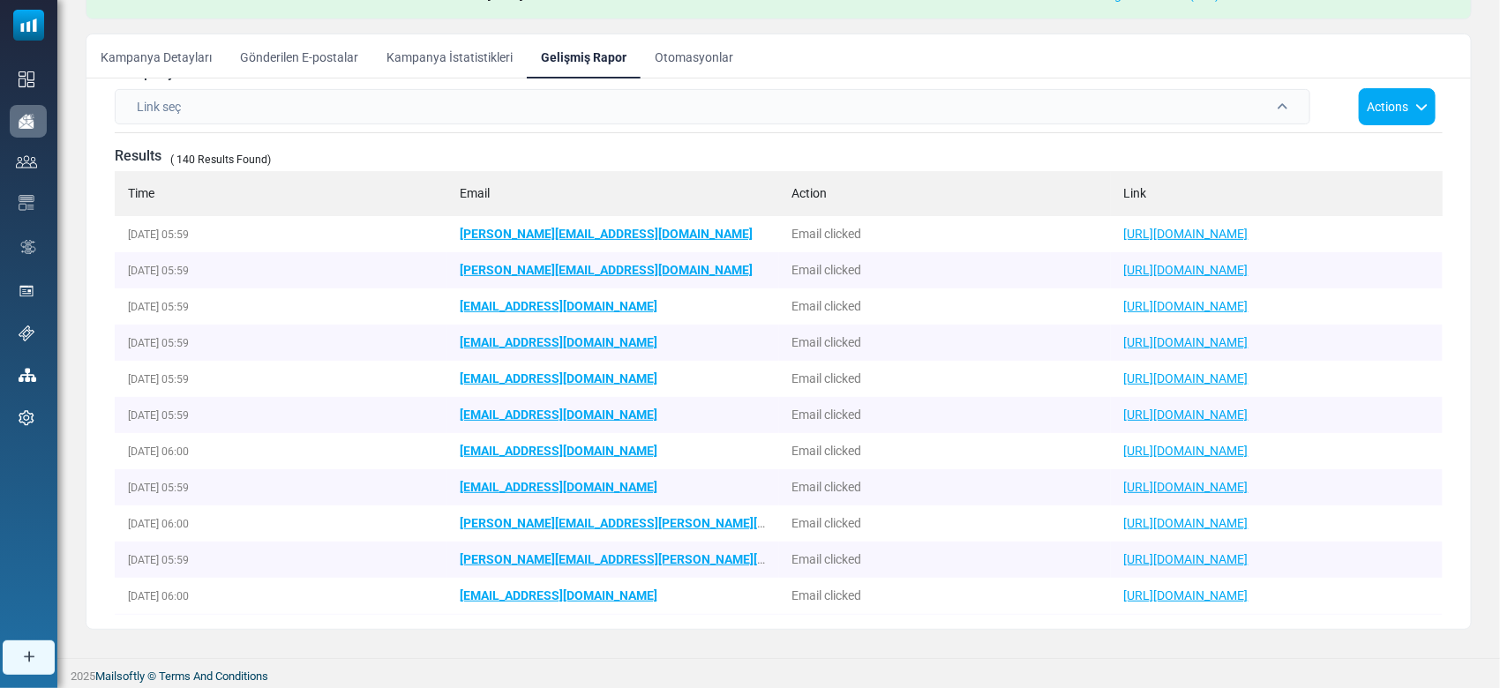
scroll to position [0, 0]
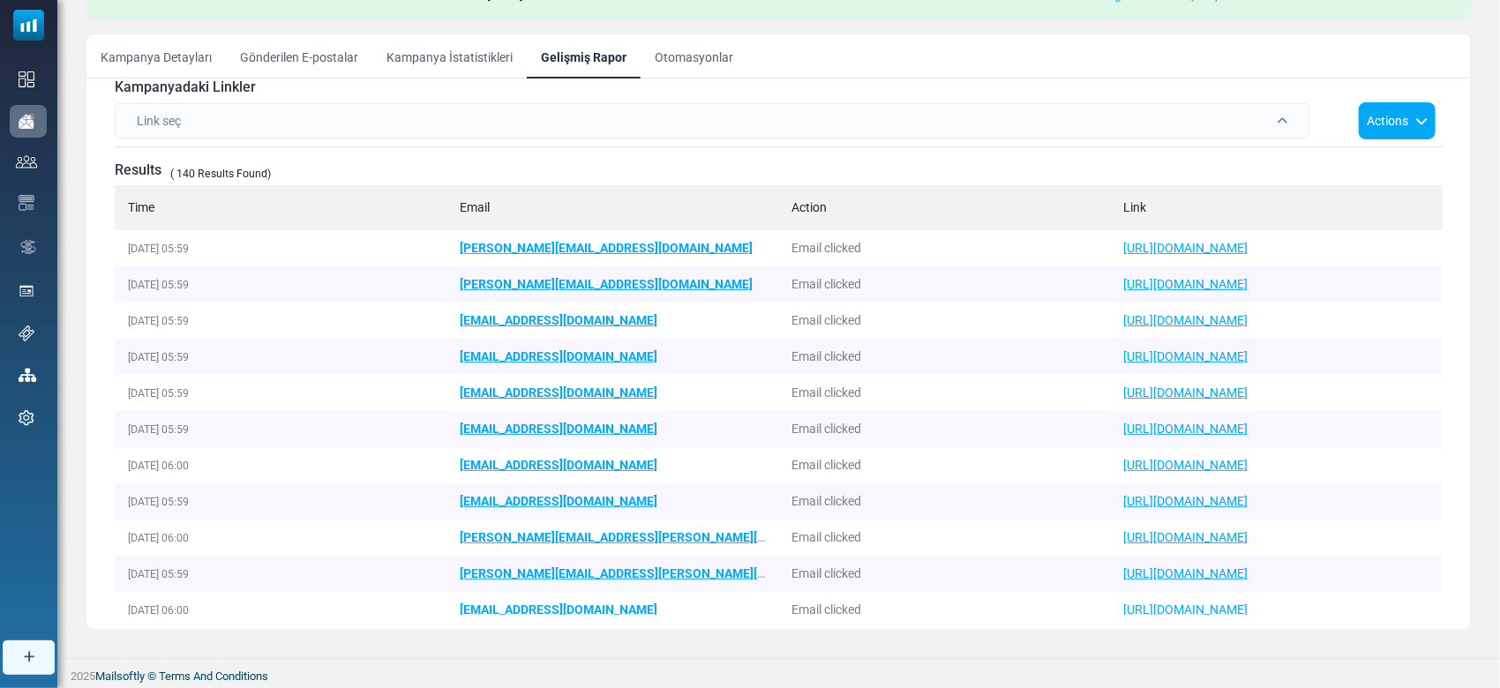
click at [690, 31] on div "Email Drafts 3.İHRACAT MAİLİNG Gönderilmiş Design 0 Gönderim Tarihi: [DATE] 05:…" at bounding box center [778, 260] width 1443 height 795
click at [695, 52] on link "Otomasyonlar" at bounding box center [694, 56] width 107 height 44
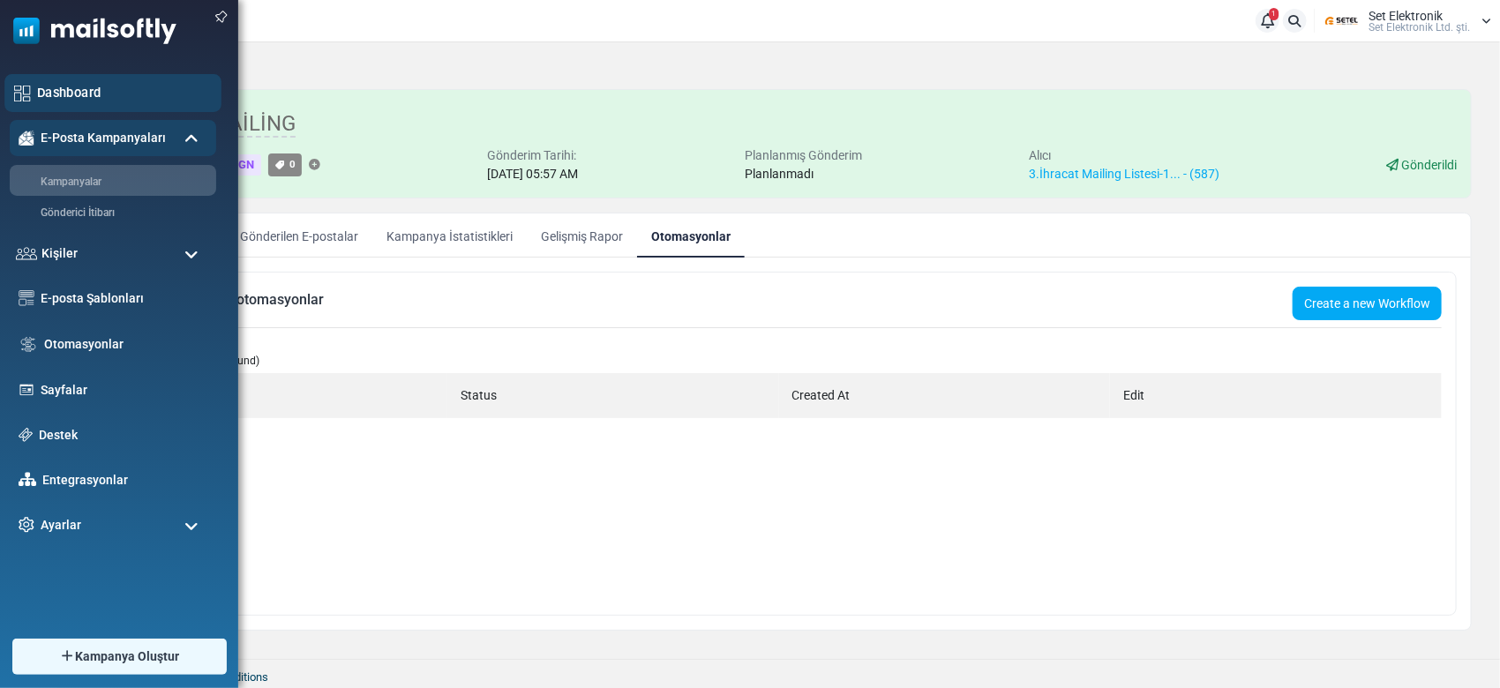
click at [31, 79] on div "Dashboard" at bounding box center [112, 93] width 217 height 38
